Goal: Navigation & Orientation: Find specific page/section

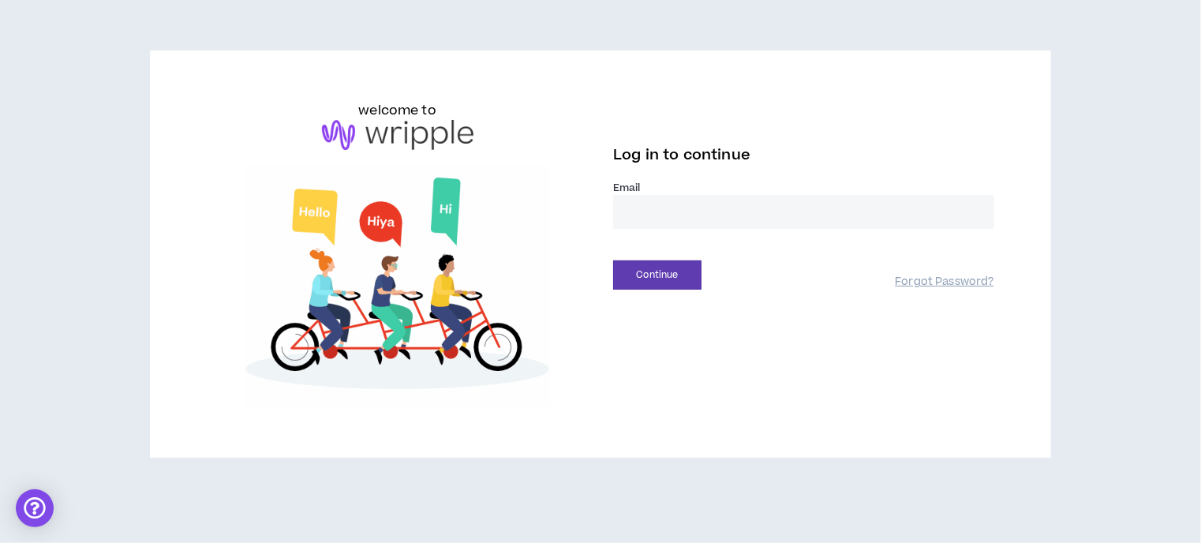
click at [676, 186] on label "Email *" at bounding box center [803, 188] width 381 height 14
click at [642, 218] on input "email" at bounding box center [803, 212] width 381 height 34
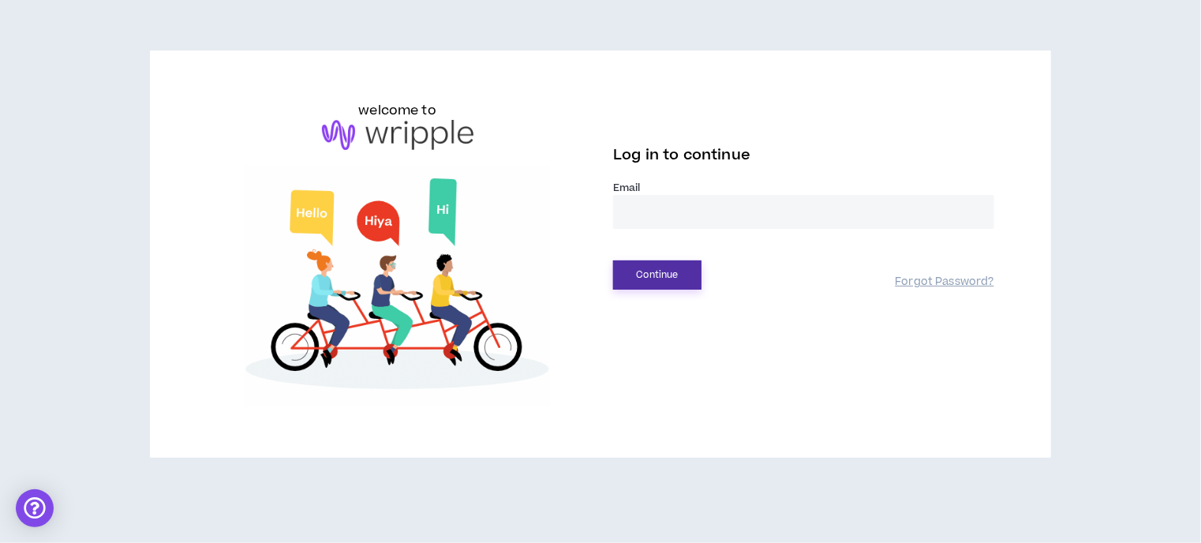
type input "**********"
click at [650, 282] on button "Continue" at bounding box center [657, 274] width 88 height 29
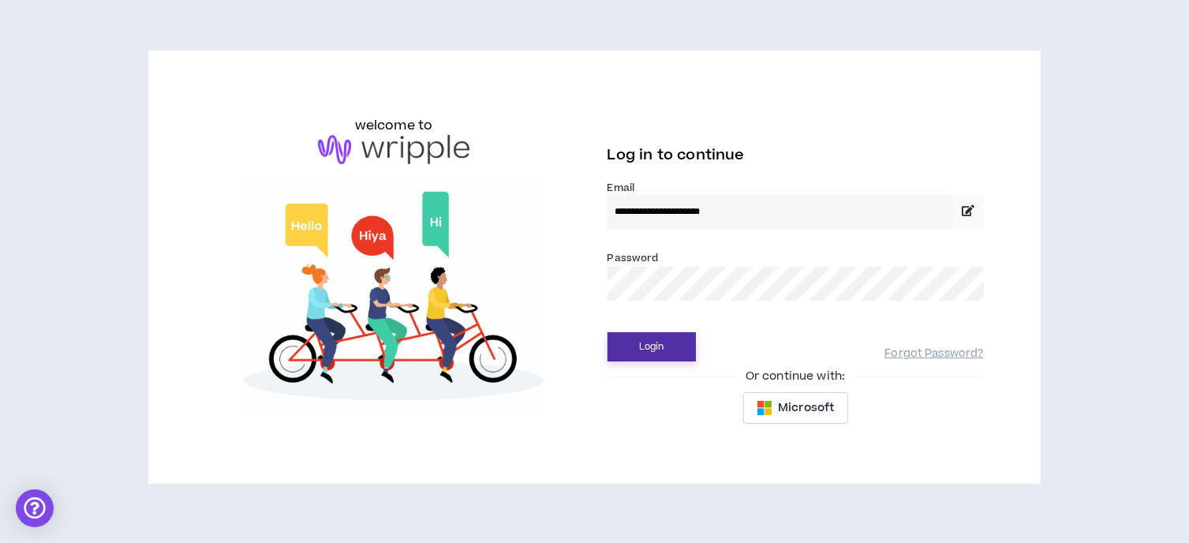
click at [665, 341] on button "Login" at bounding box center [652, 346] width 88 height 29
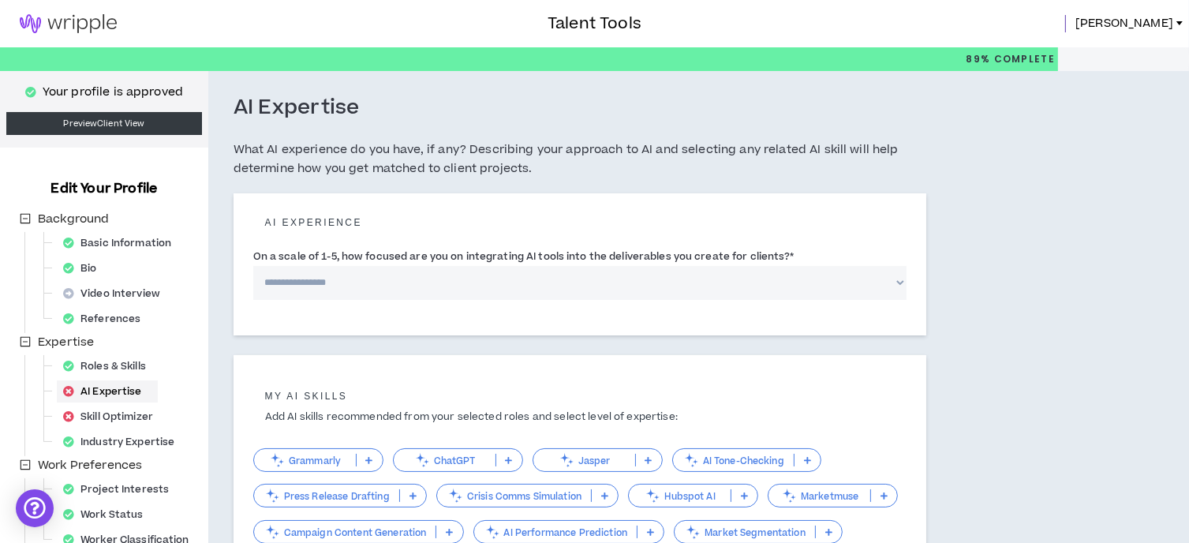
click at [82, 20] on img at bounding box center [68, 23] width 137 height 19
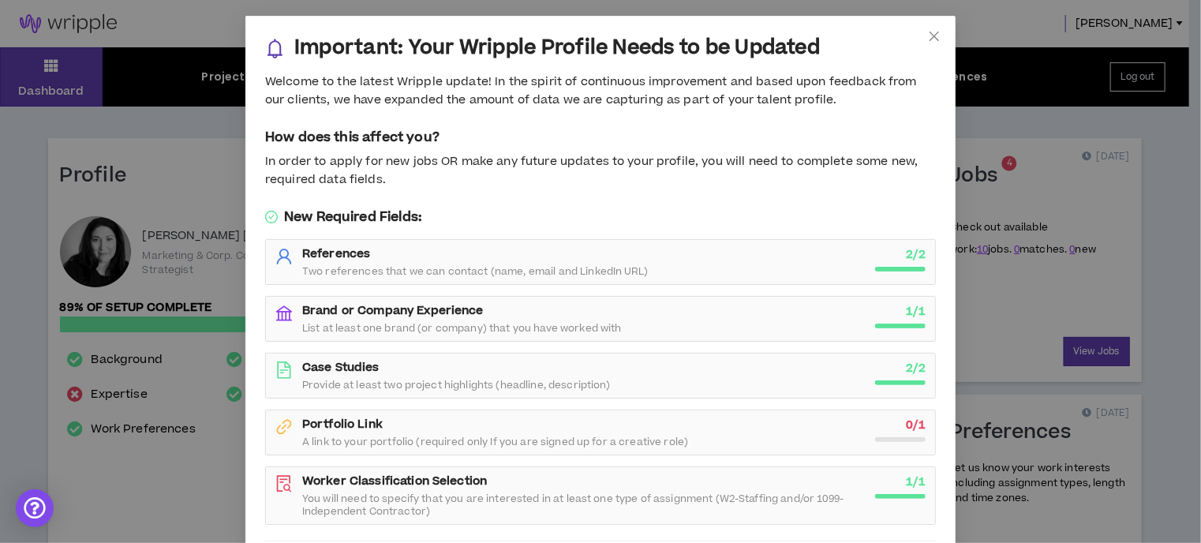
click at [1059, 122] on div "Important: Your Wripple Profile Needs to be Updated Welcome to the latest Wripp…" at bounding box center [600, 271] width 1201 height 543
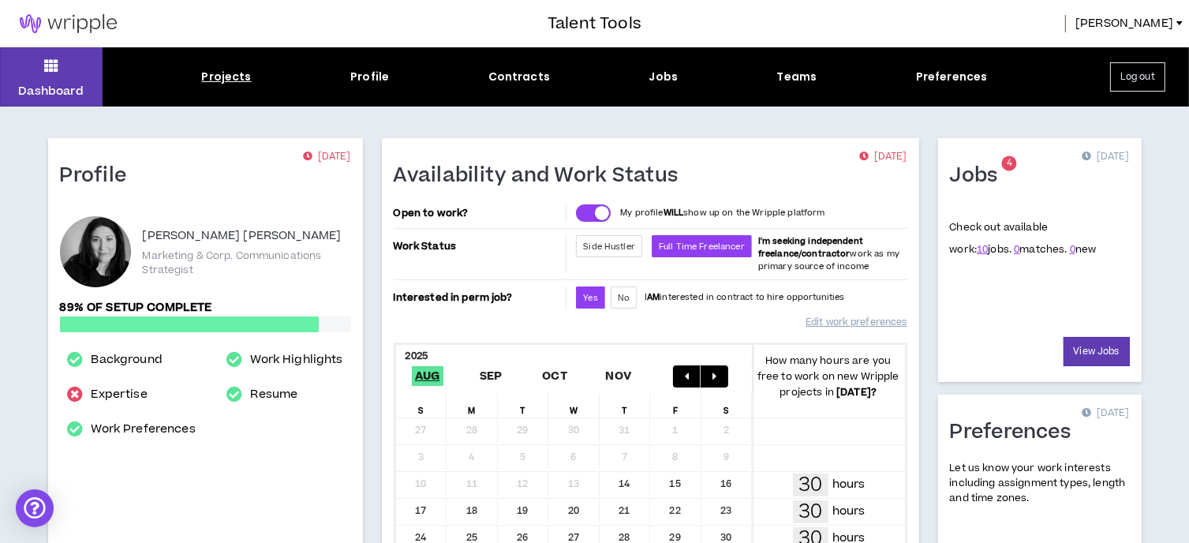
click at [237, 78] on div "Projects" at bounding box center [227, 77] width 50 height 17
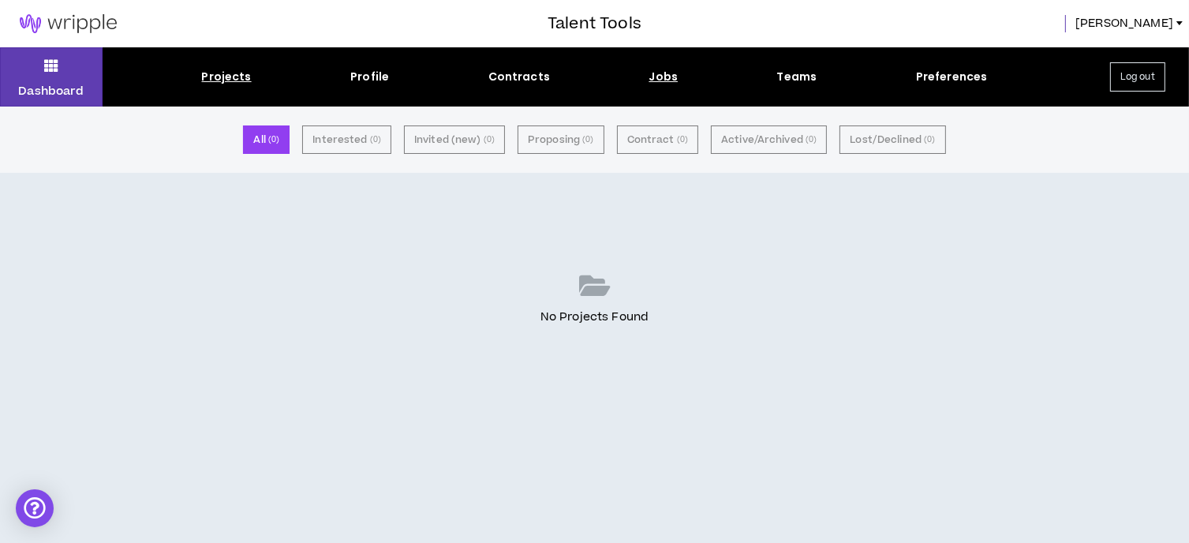
click at [661, 81] on div "Jobs" at bounding box center [664, 77] width 29 height 17
